Goal: Check status: Check status

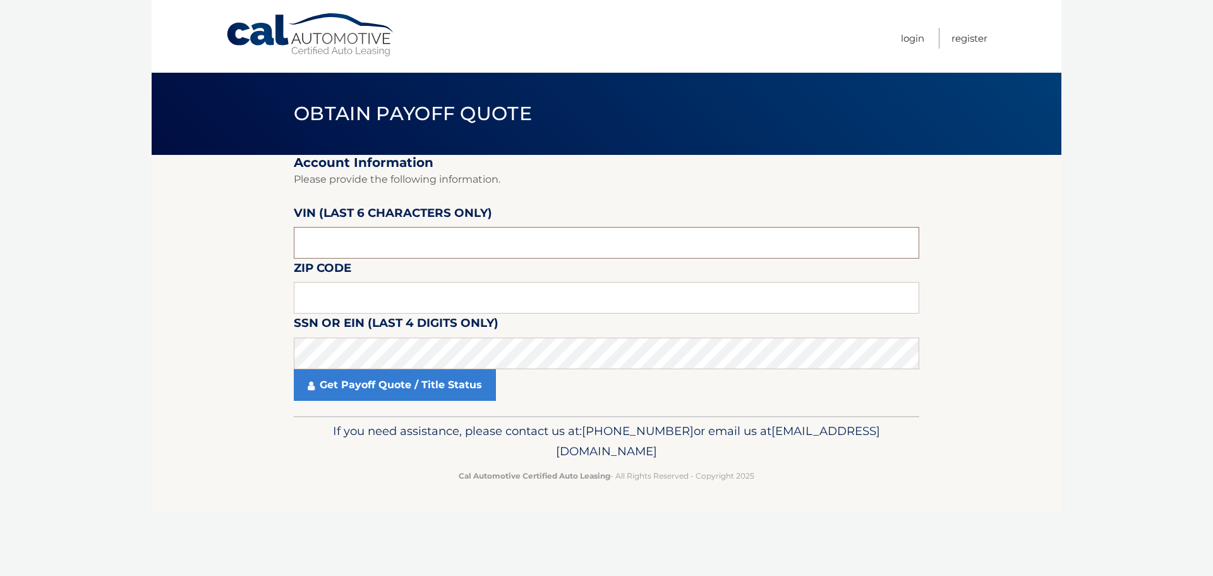
click at [318, 249] on input "text" at bounding box center [607, 243] width 626 height 32
type input "196598"
type input "10701"
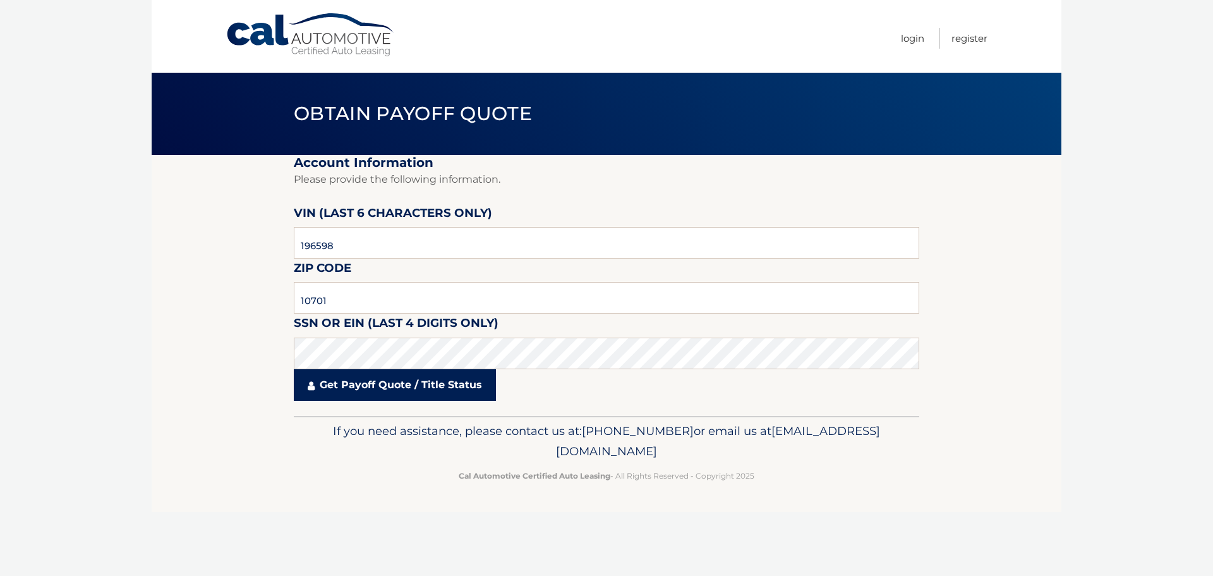
click at [401, 390] on link "Get Payoff Quote / Title Status" at bounding box center [395, 385] width 202 height 32
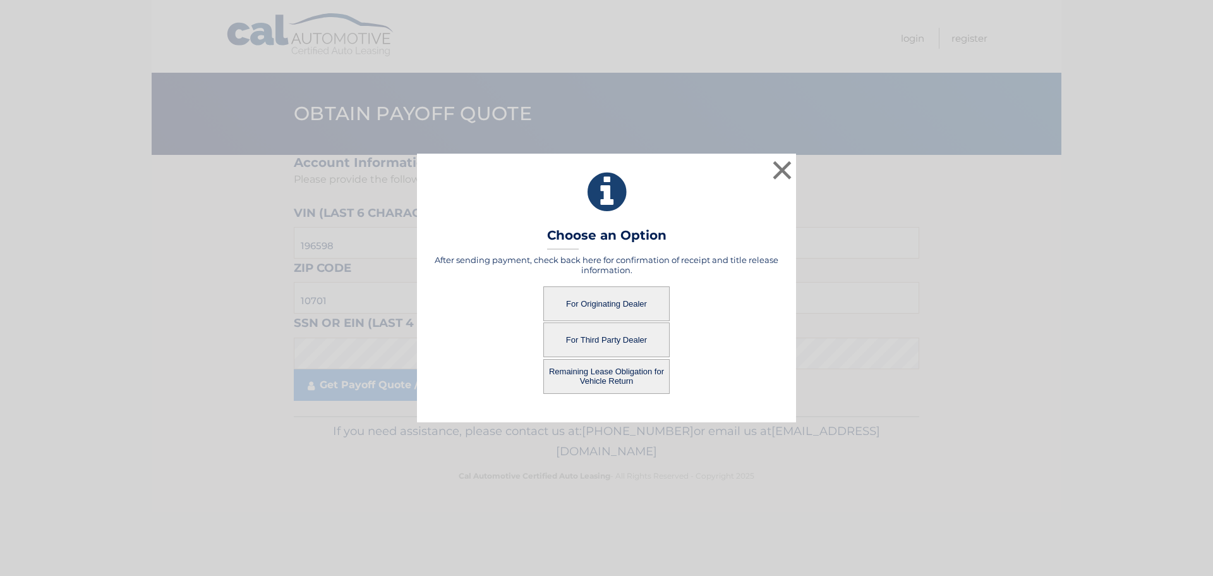
click at [619, 370] on button "Remaining Lease Obligation for Vehicle Return" at bounding box center [606, 376] width 126 height 35
click at [612, 377] on button "Remaining Lease Obligation for Vehicle Return" at bounding box center [606, 376] width 126 height 35
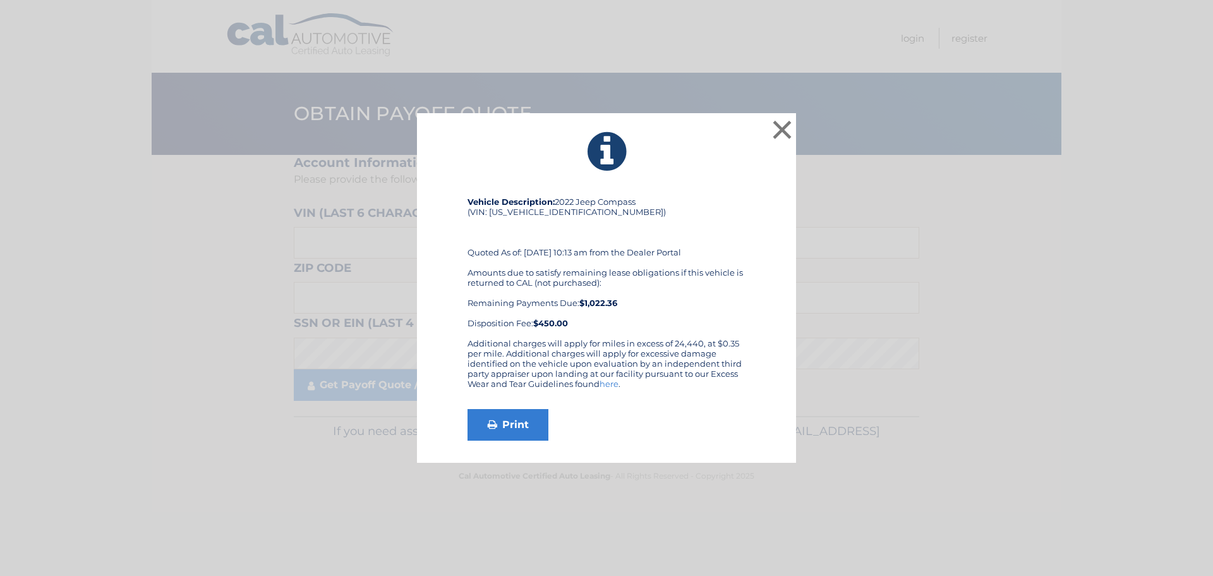
drag, startPoint x: 579, startPoint y: 299, endPoint x: 650, endPoint y: 308, distance: 71.3
click at [650, 308] on div "Amounts due to satisfy remaining lease obligations if this vehicle is returned …" at bounding box center [607, 297] width 278 height 61
click at [670, 310] on div "Amounts due to satisfy remaining lease obligations if this vehicle is returned …" at bounding box center [607, 297] width 278 height 61
